Goal: Task Accomplishment & Management: Manage account settings

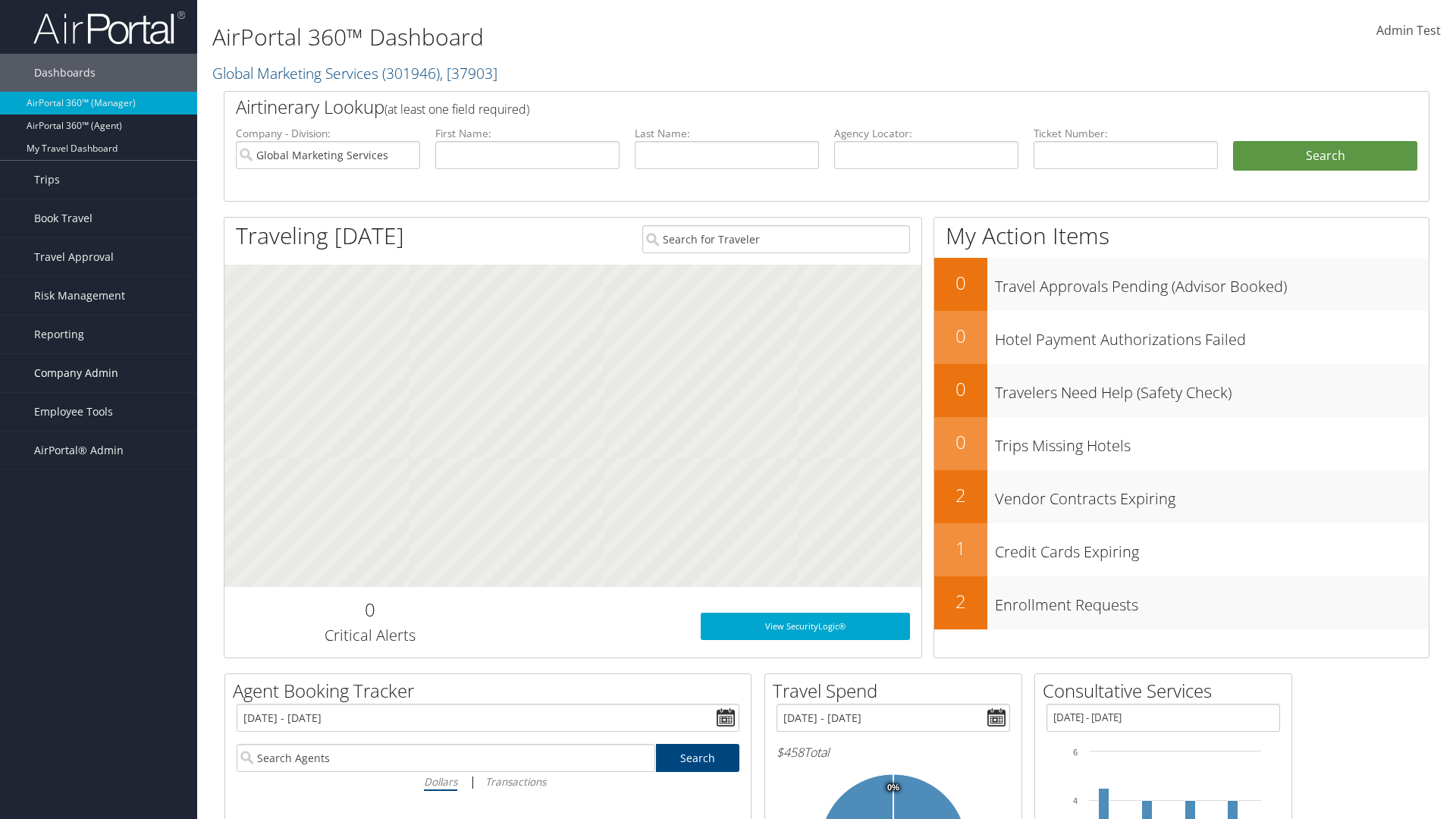
click at [98, 373] on span "Company Admin" at bounding box center [76, 373] width 84 height 38
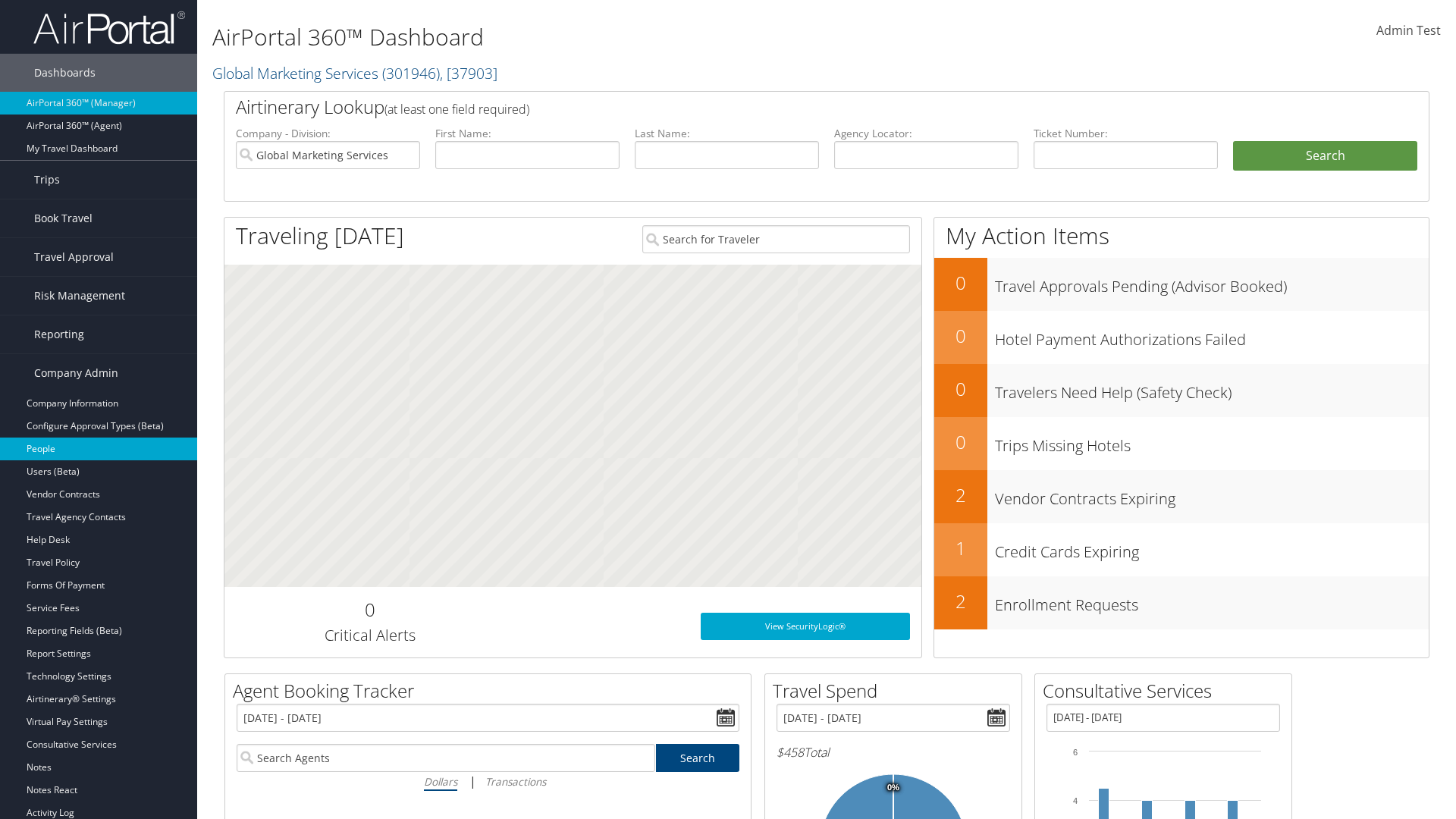
click at [98, 449] on link "People" at bounding box center [98, 448] width 198 height 23
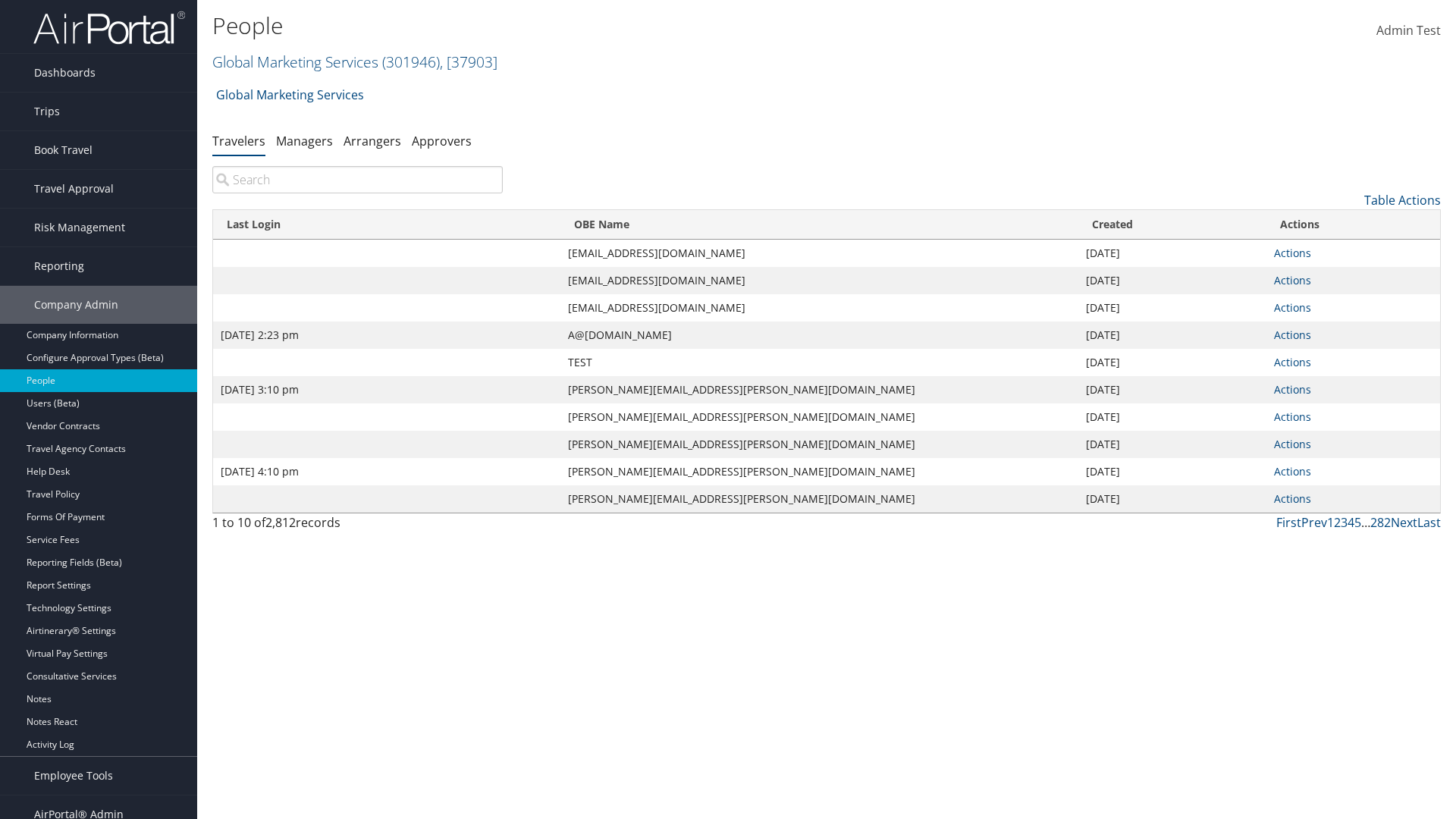
click at [357, 179] on input "search" at bounding box center [357, 179] width 290 height 27
type input "Sep 17, 2020 2:23 pm"
